Goal: Task Accomplishment & Management: Manage account settings

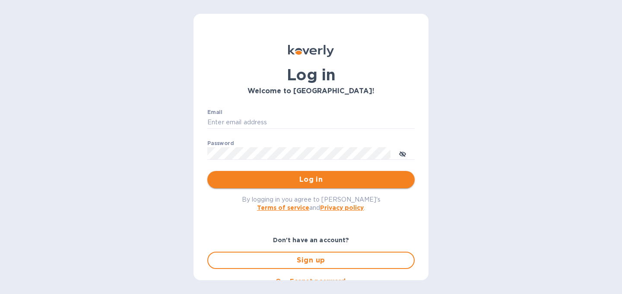
type input "[PERSON_NAME][EMAIL_ADDRESS][DOMAIN_NAME]"
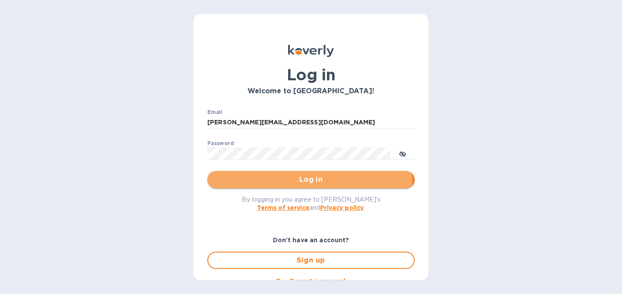
click at [271, 182] on span "Log in" at bounding box center [310, 179] width 193 height 10
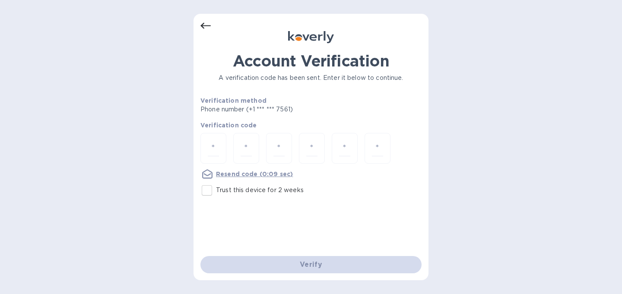
click at [207, 191] on input "Trust this device for 2 weeks" at bounding box center [207, 190] width 18 height 18
checkbox input "true"
click at [209, 150] on input "number" at bounding box center [213, 148] width 11 height 16
type input "2"
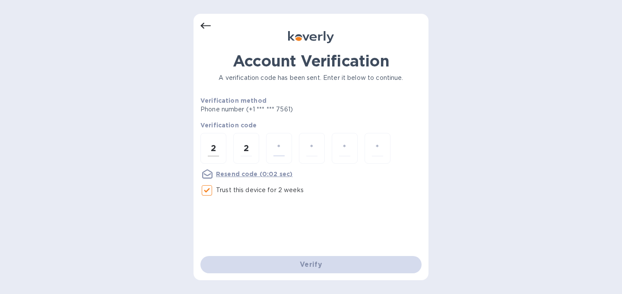
type input "9"
type input "3"
type input "6"
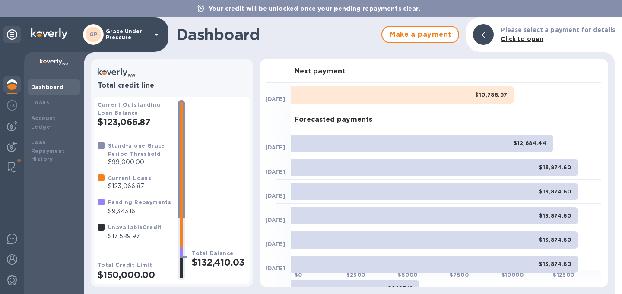
scroll to position [3, 0]
